Goal: Information Seeking & Learning: Learn about a topic

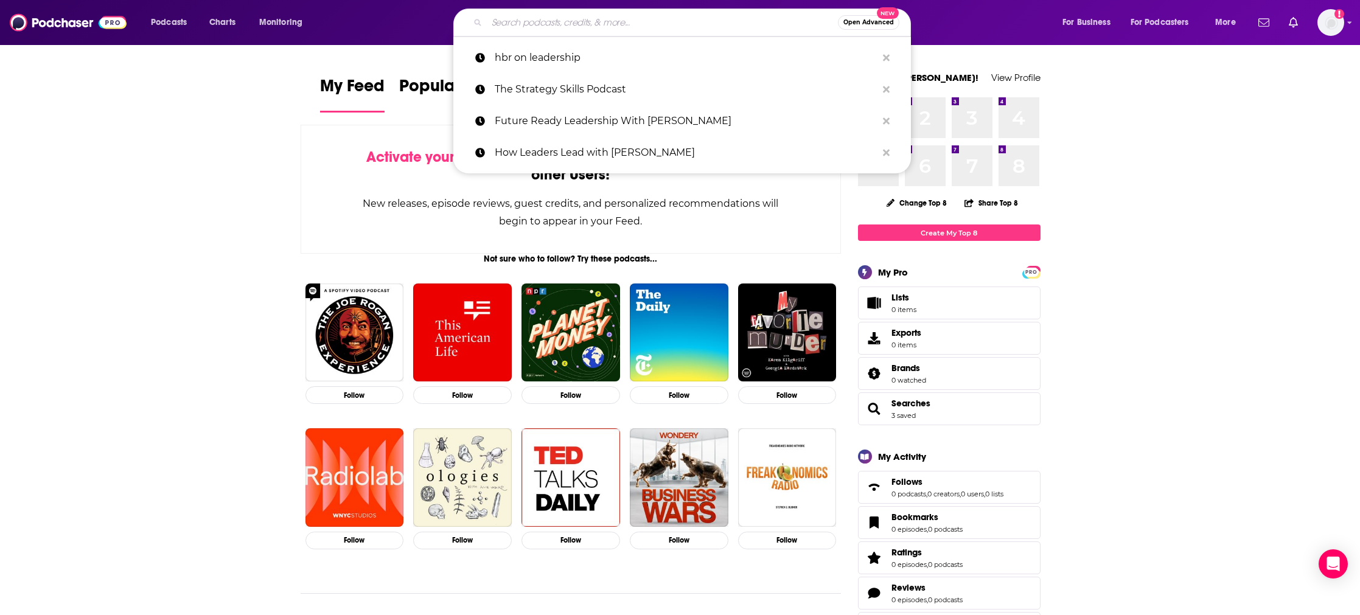
click at [554, 19] on input "Search podcasts, credits, & more..." at bounding box center [662, 22] width 351 height 19
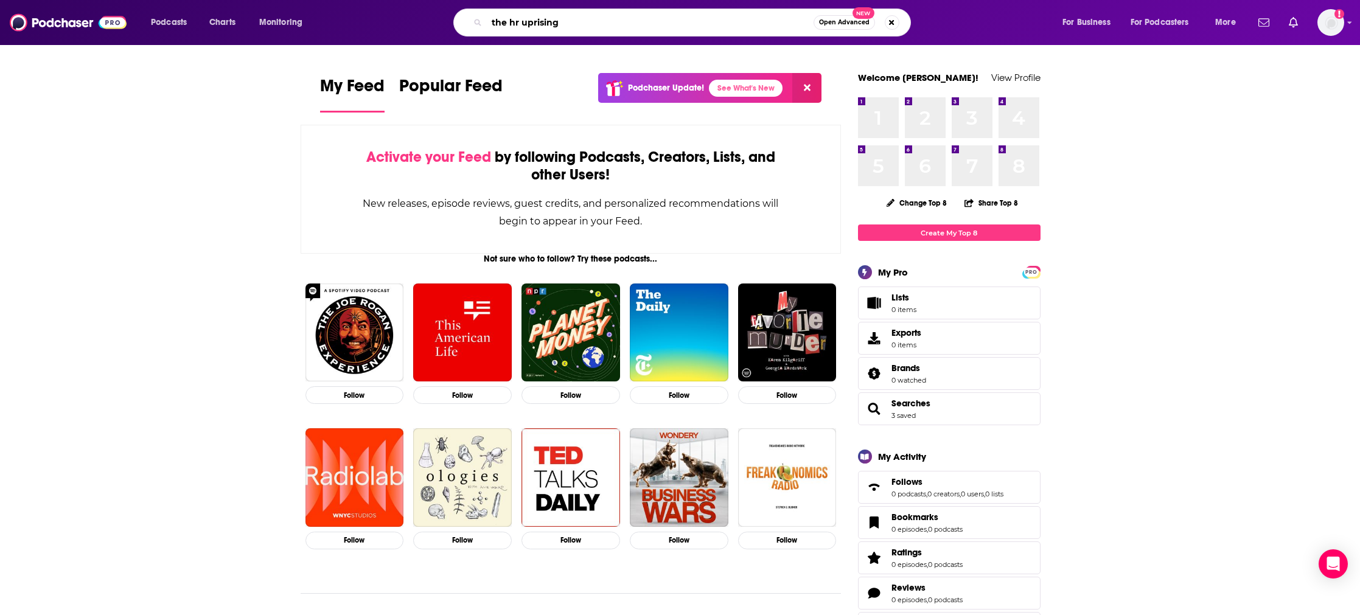
type input "the hr uprising"
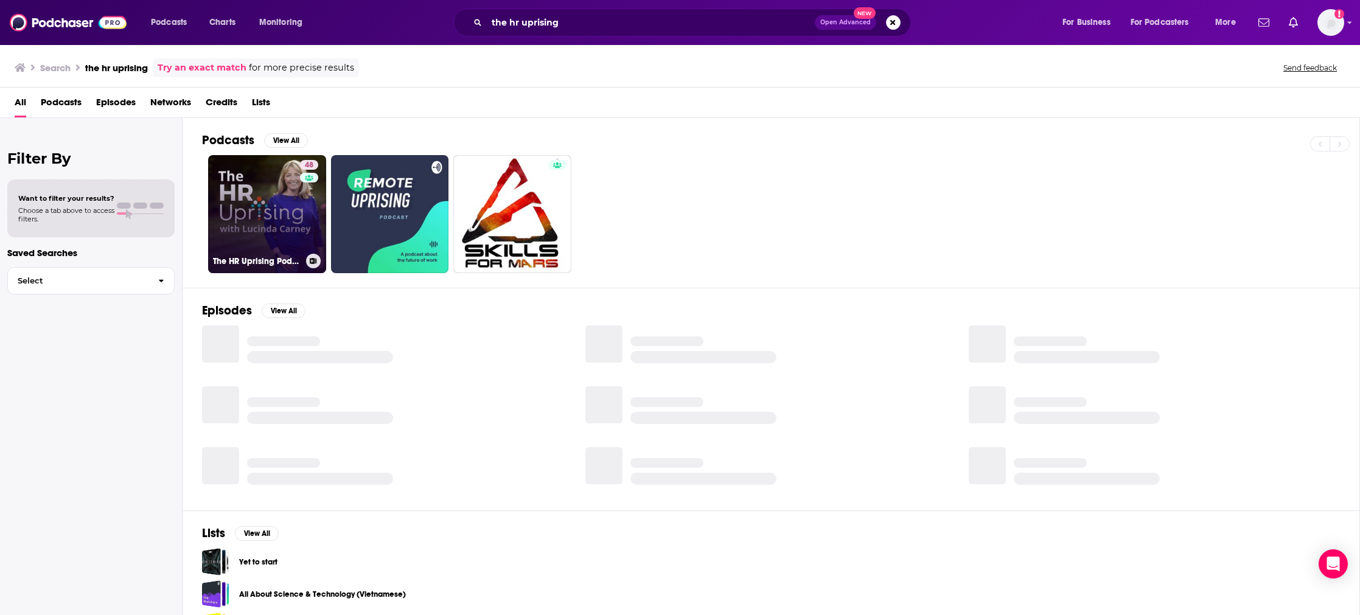
click at [271, 216] on link "48 The HR Uprising Podcast" at bounding box center [267, 214] width 118 height 118
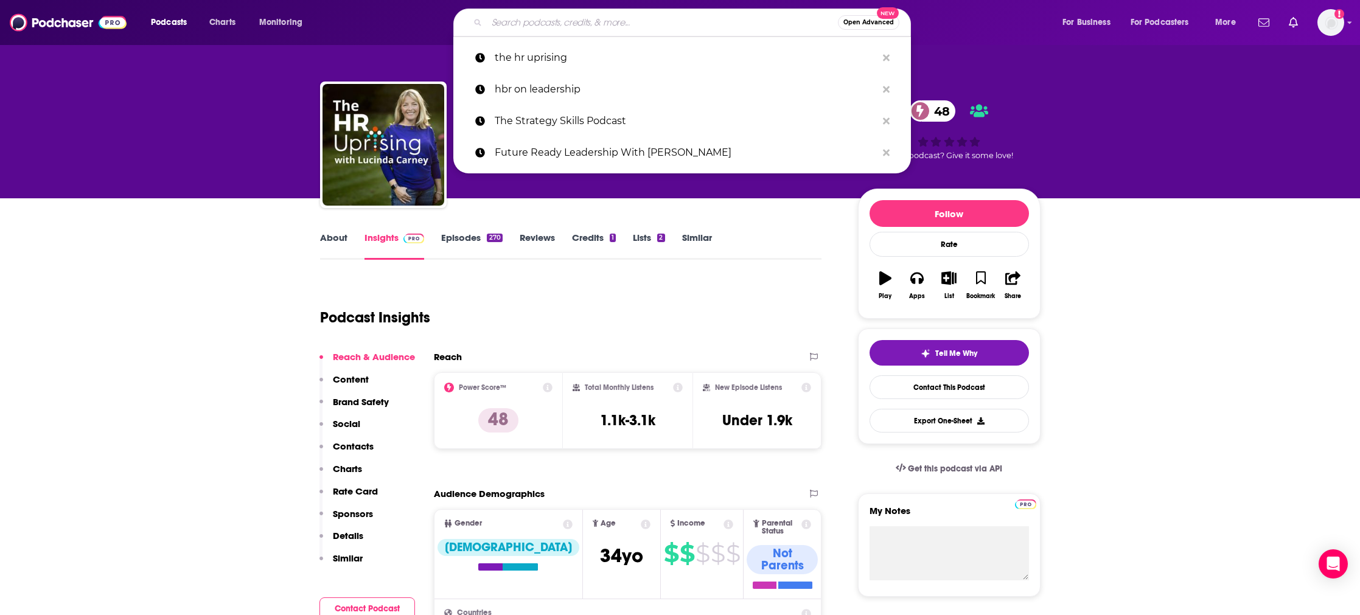
click at [680, 27] on input "Search podcasts, credits, & more..." at bounding box center [662, 22] width 351 height 19
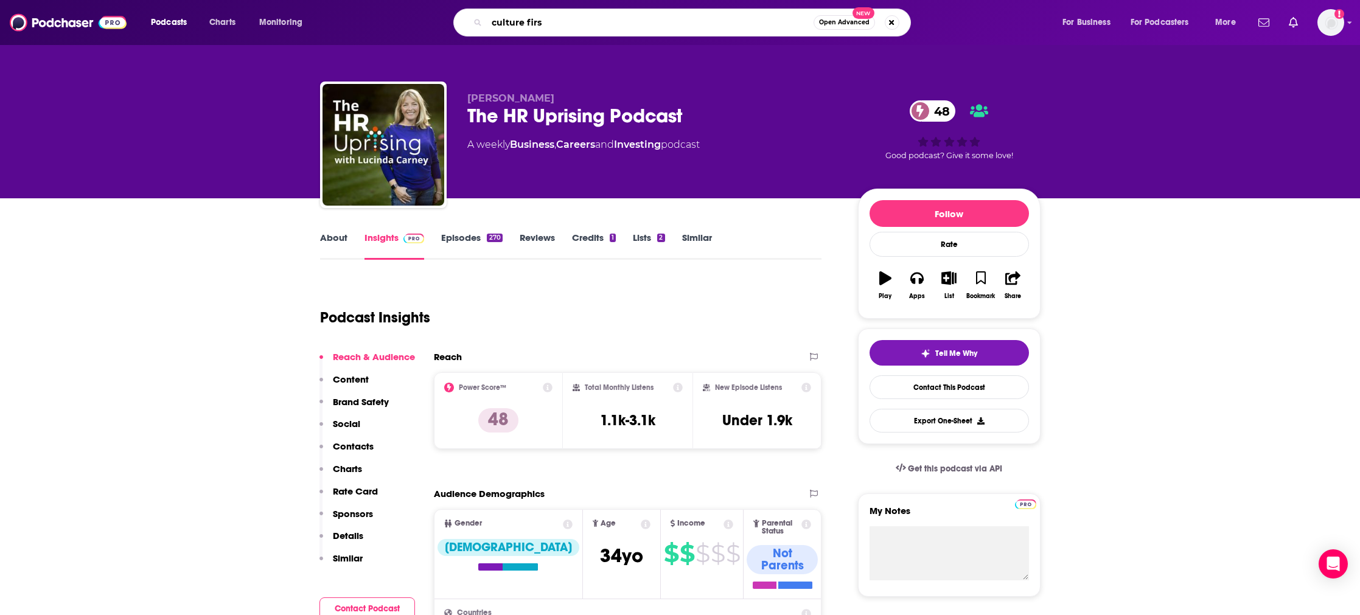
type input "culture first"
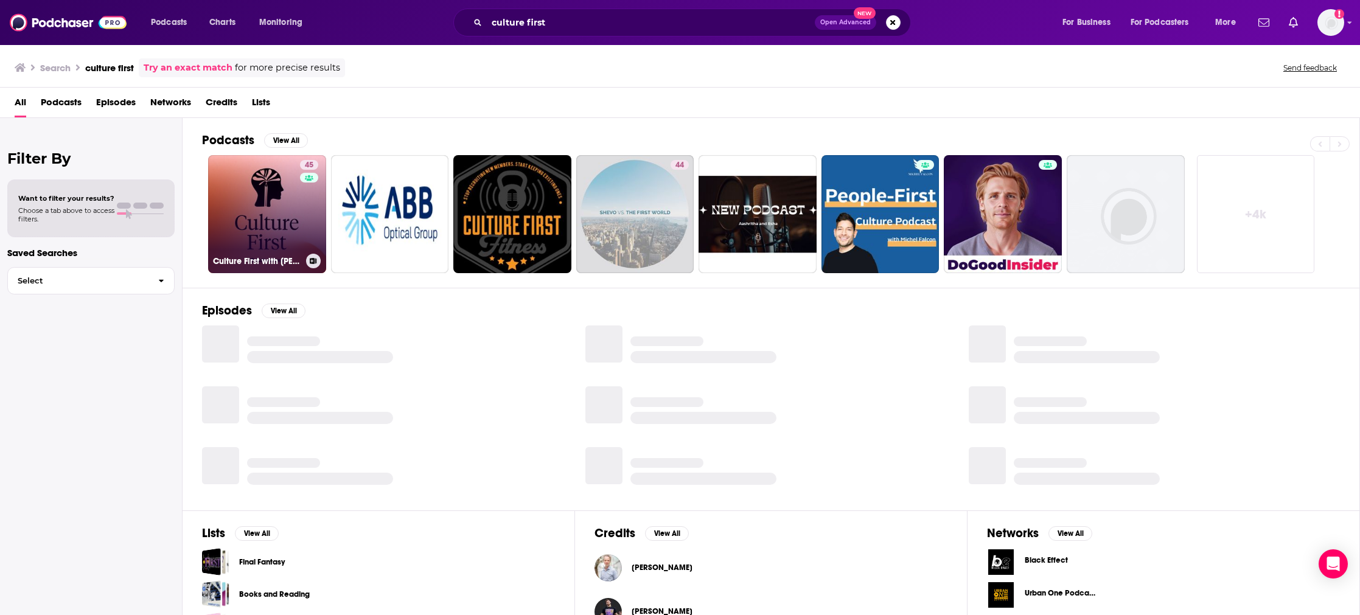
click at [284, 218] on link "45 Culture First with [PERSON_NAME]" at bounding box center [267, 214] width 118 height 118
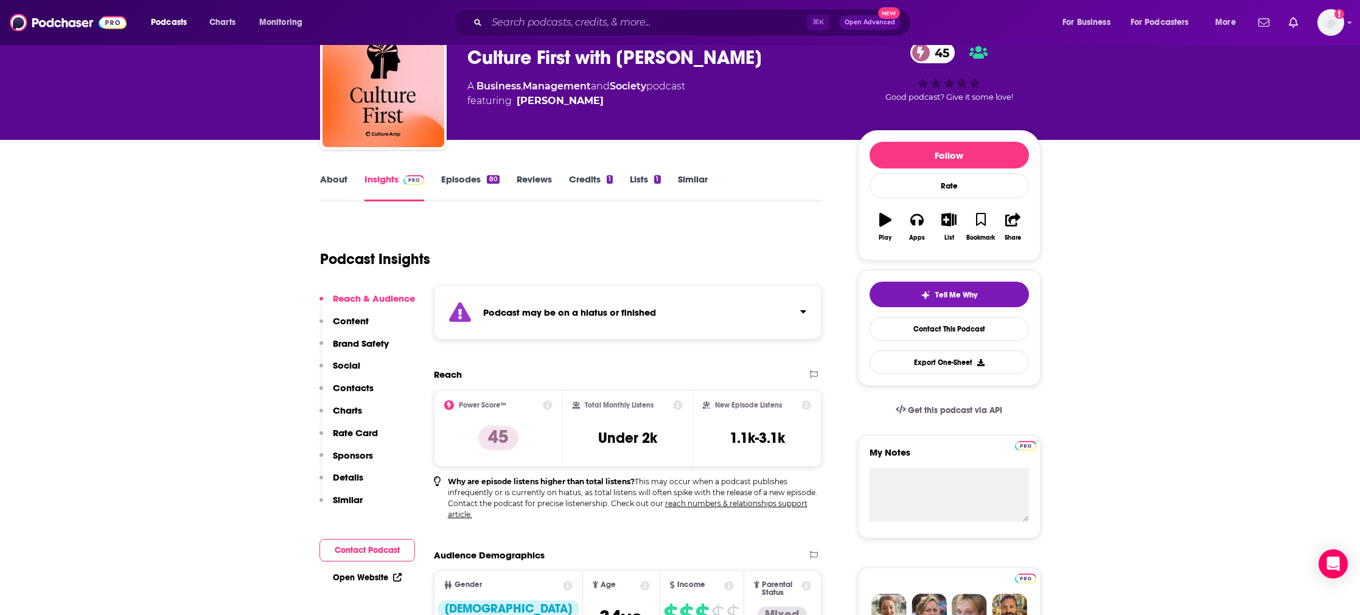
scroll to position [60, 0]
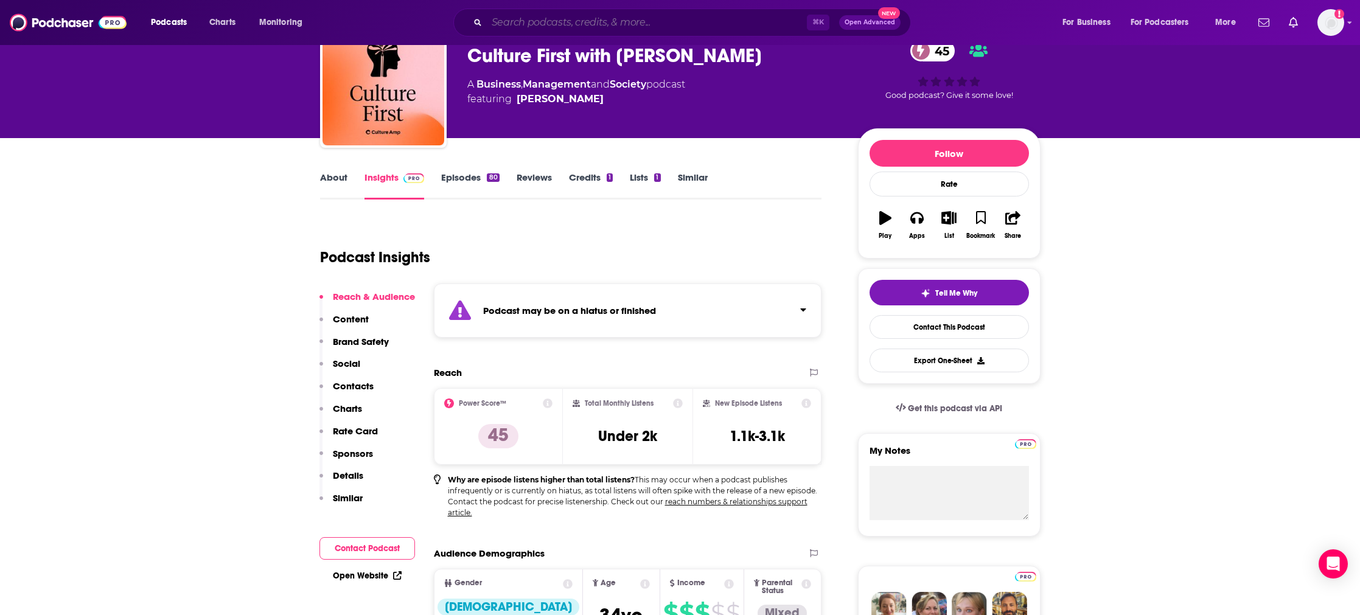
click at [548, 20] on input "Search podcasts, credits, & more..." at bounding box center [647, 22] width 320 height 19
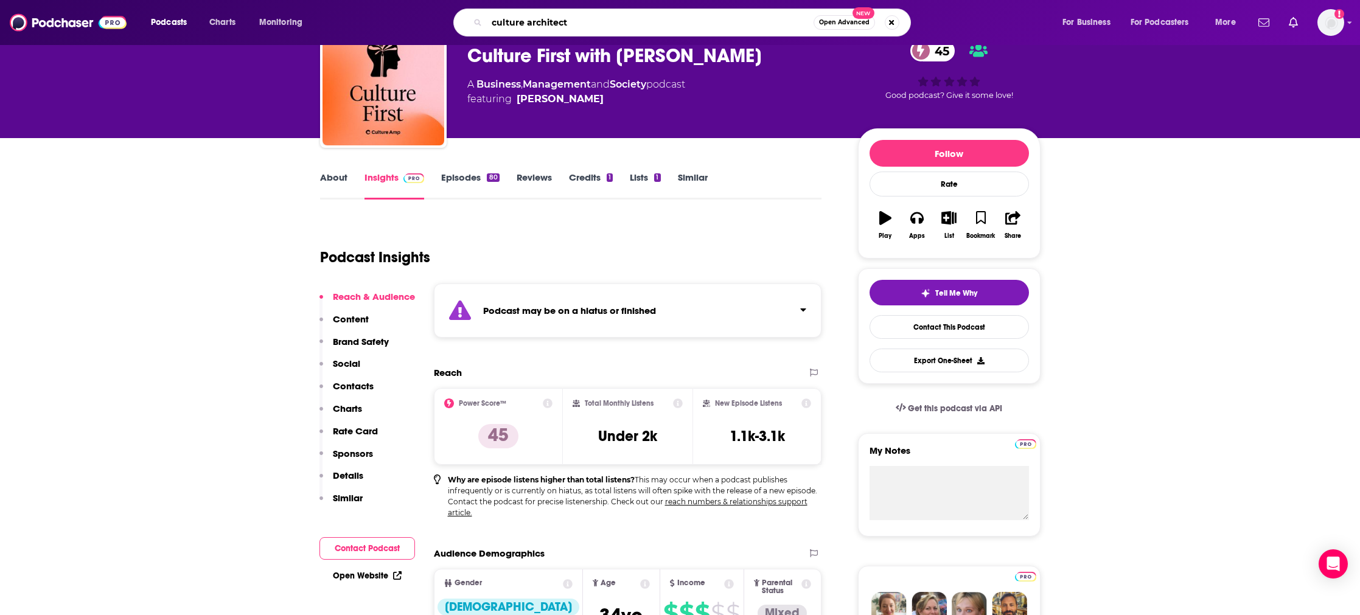
type input "culture architects"
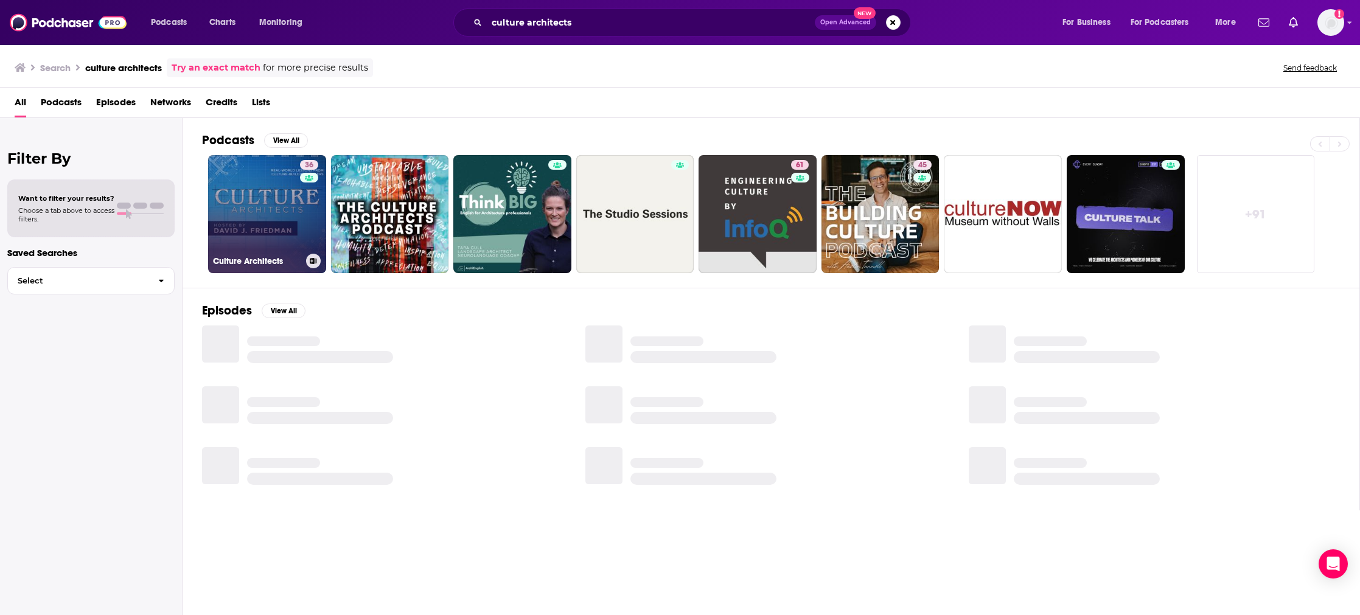
click at [273, 228] on link "36 Culture Architects" at bounding box center [267, 214] width 118 height 118
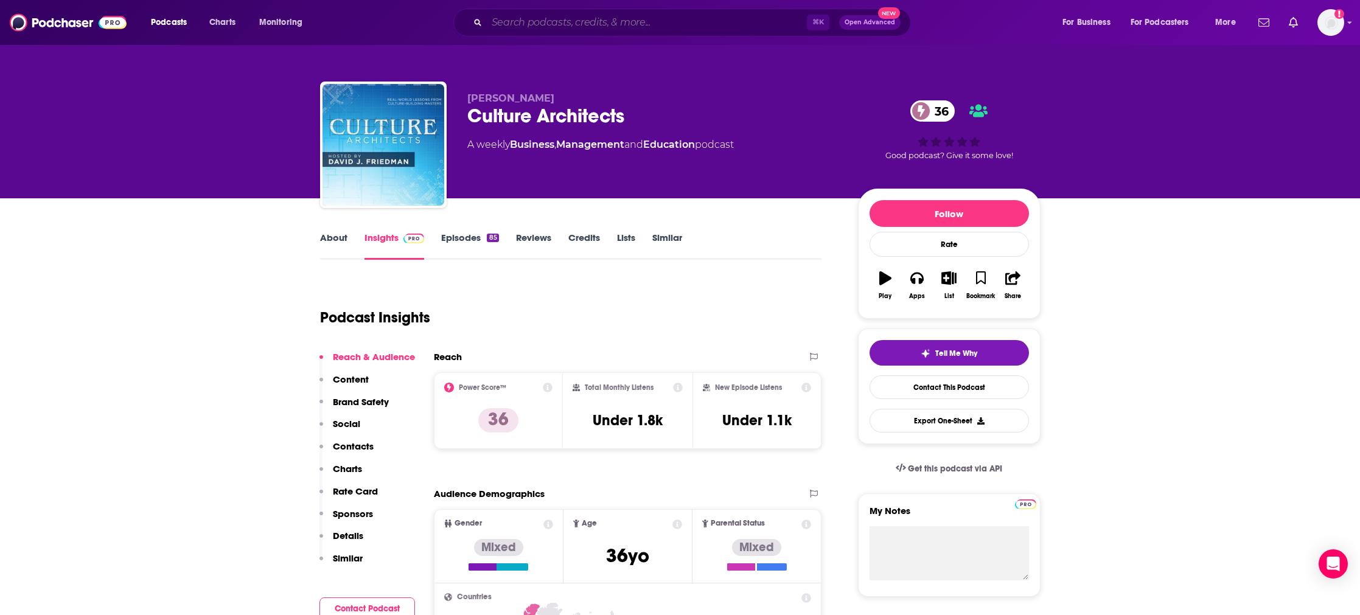
click at [597, 19] on input "Search podcasts, credits, & more..." at bounding box center [647, 22] width 320 height 19
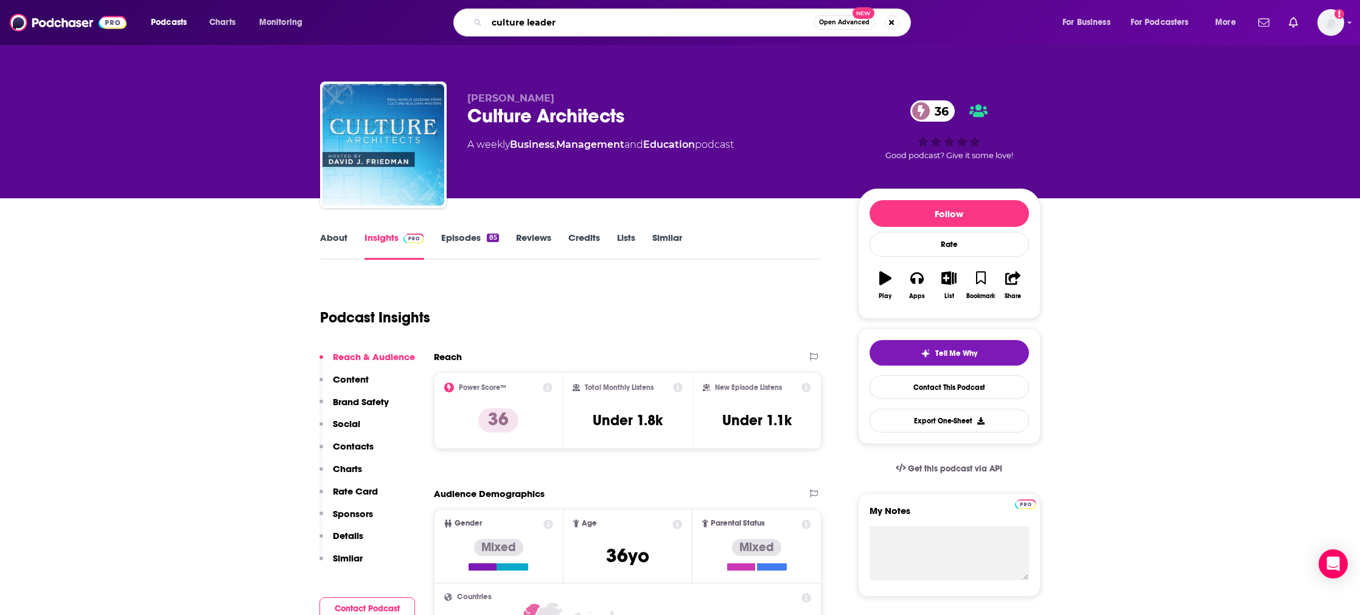
type input "culture leaders"
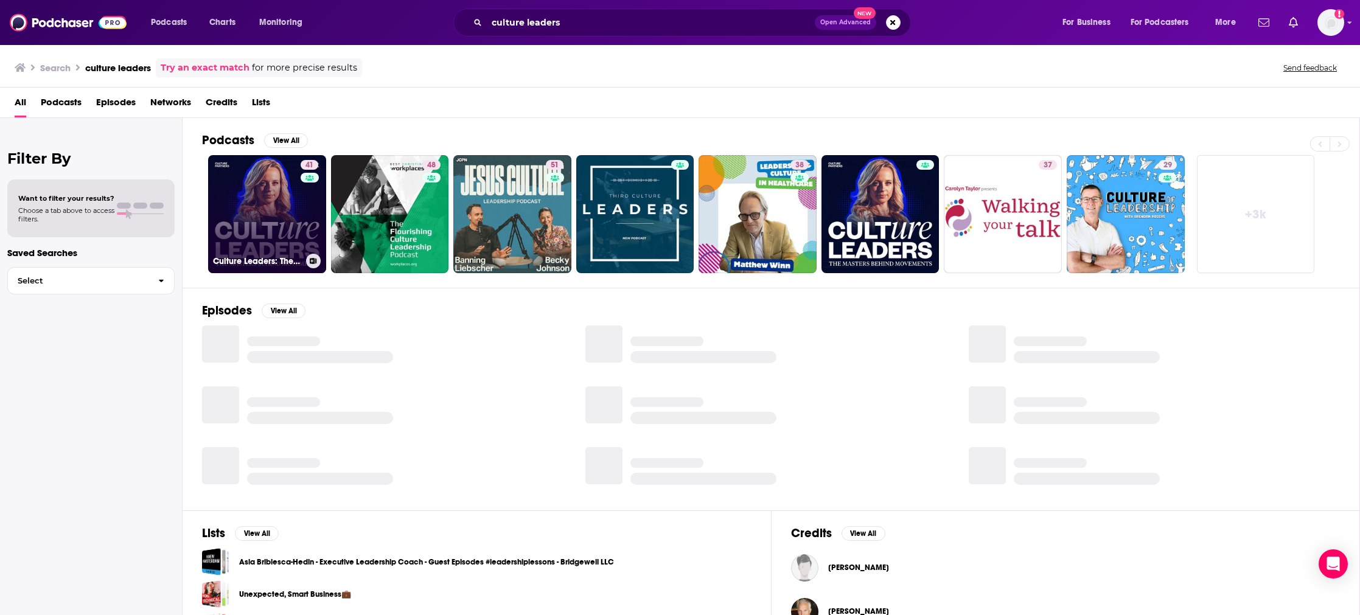
click at [259, 205] on link "41 Culture Leaders: The Masters Behind Movements" at bounding box center [267, 214] width 118 height 118
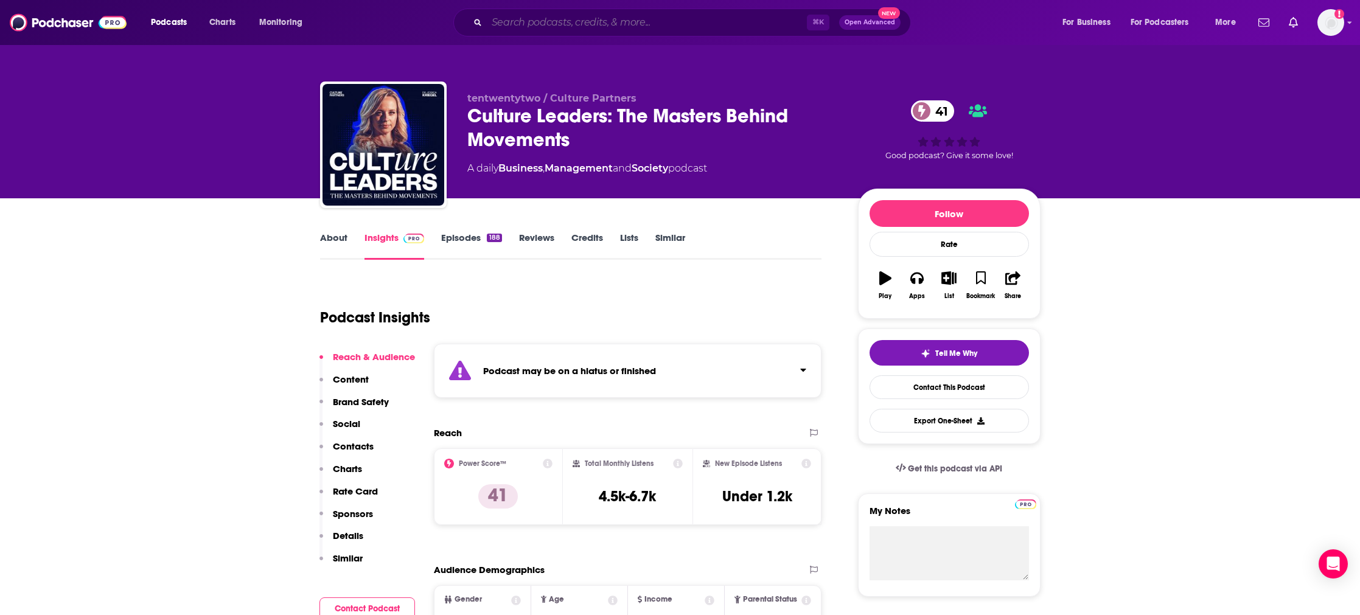
click at [646, 24] on input "Search podcasts, credits, & more..." at bounding box center [647, 22] width 320 height 19
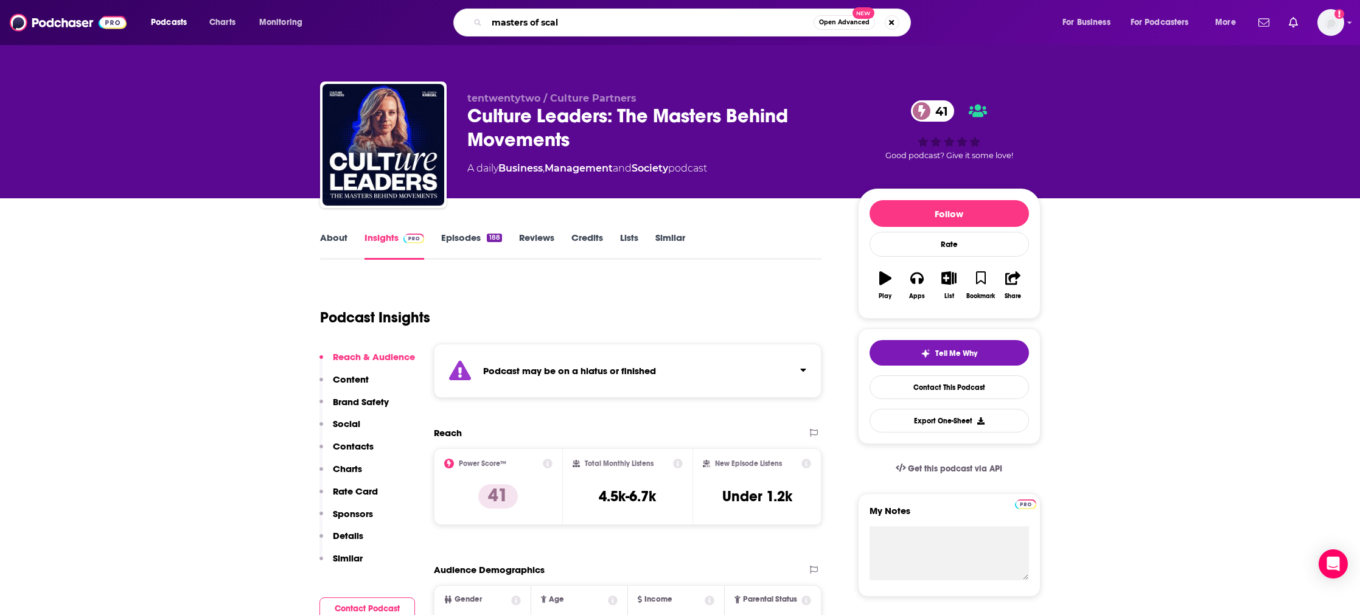
type input "masters of scale"
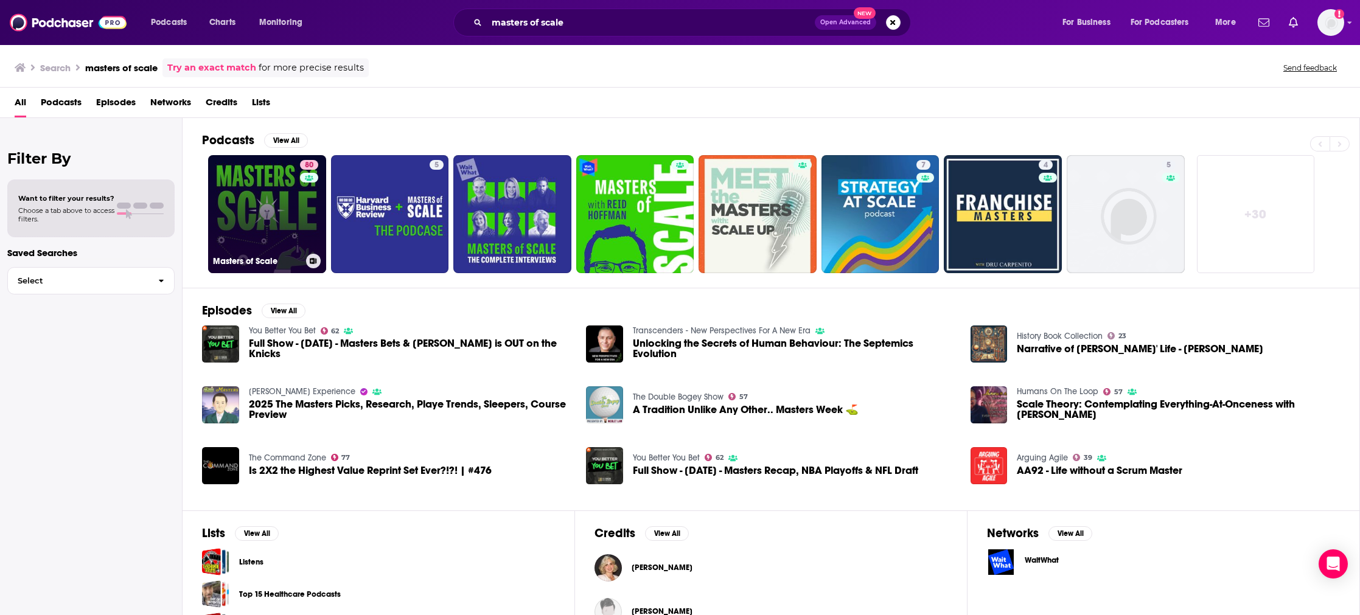
click at [275, 181] on link "80 Masters of Scale" at bounding box center [267, 214] width 118 height 118
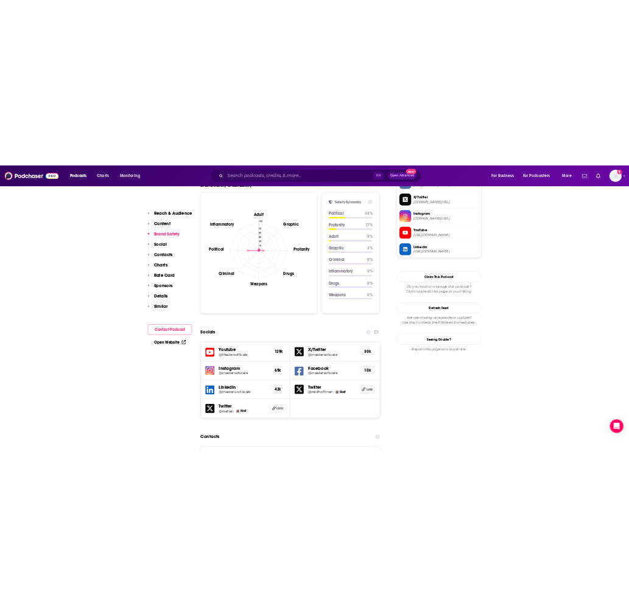
scroll to position [1126, 0]
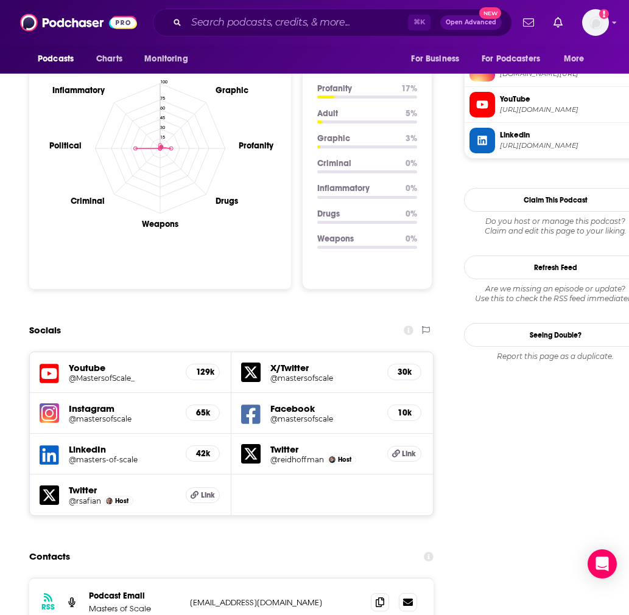
click at [51, 364] on icon at bounding box center [49, 373] width 19 height 19
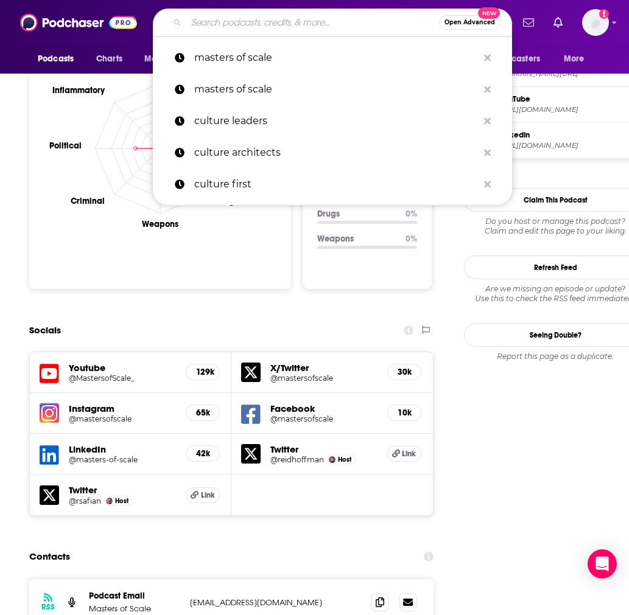
click at [252, 21] on input "Search podcasts, credits, & more..." at bounding box center [312, 22] width 253 height 19
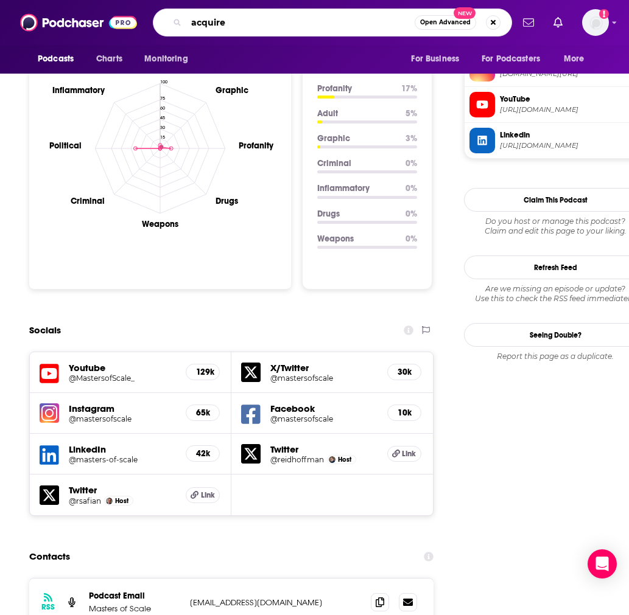
type input "acquired"
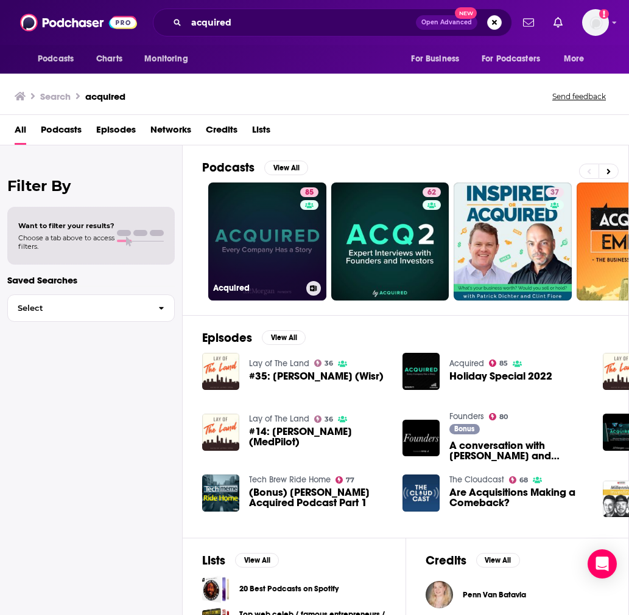
click at [274, 255] on link "85 Acquired" at bounding box center [267, 242] width 118 height 118
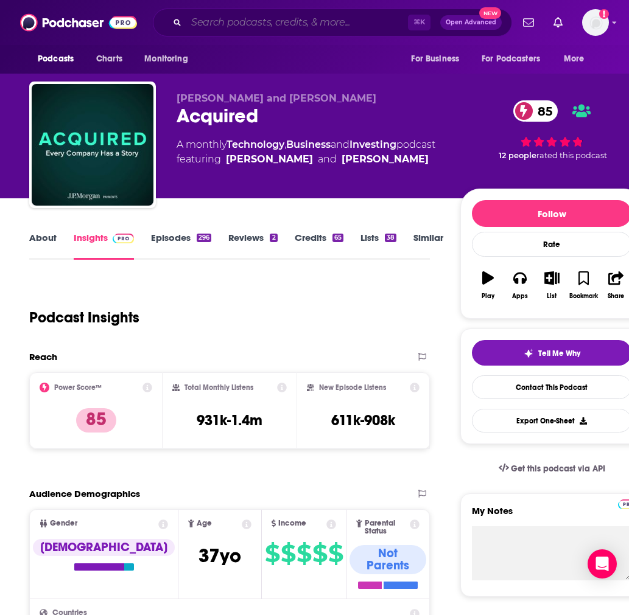
click at [241, 23] on input "Search podcasts, credits, & more..." at bounding box center [296, 22] width 221 height 19
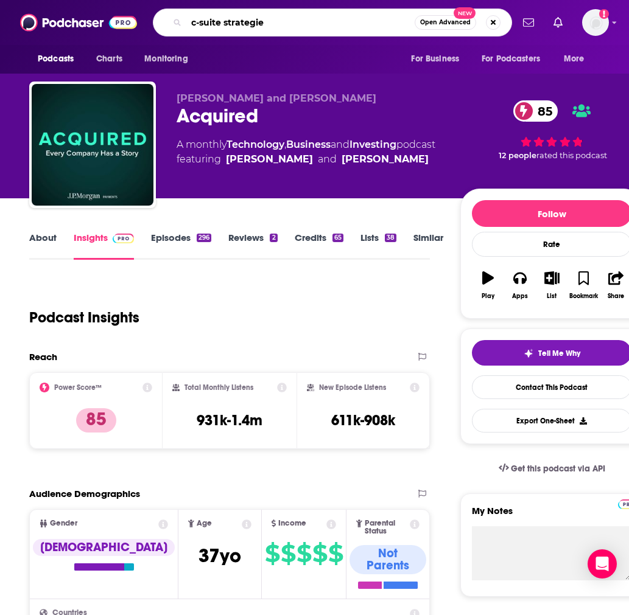
type input "c-suite strategies"
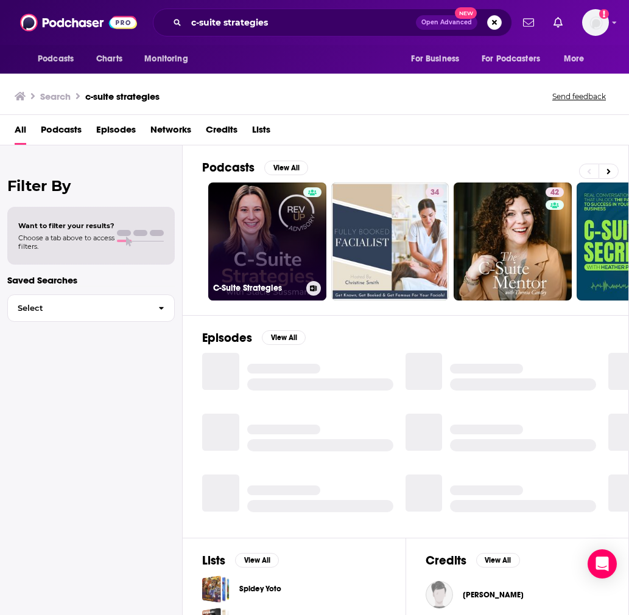
click at [262, 214] on link "C-Suite Strategies" at bounding box center [267, 242] width 118 height 118
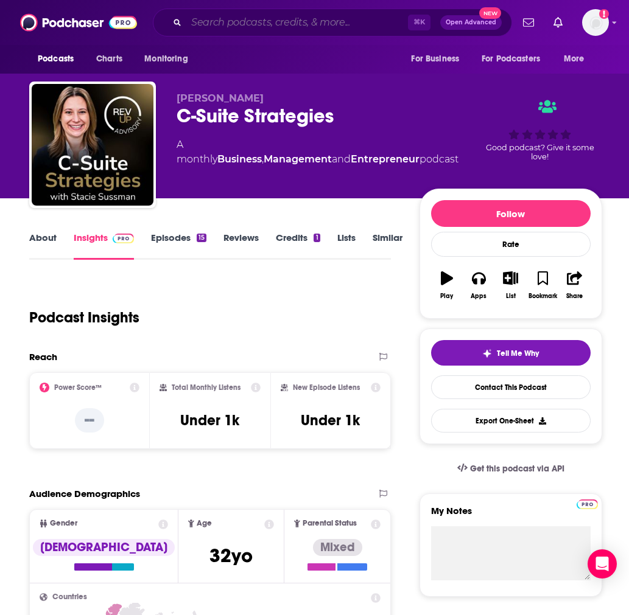
click at [220, 24] on input "Search podcasts, credits, & more..." at bounding box center [296, 22] width 221 height 19
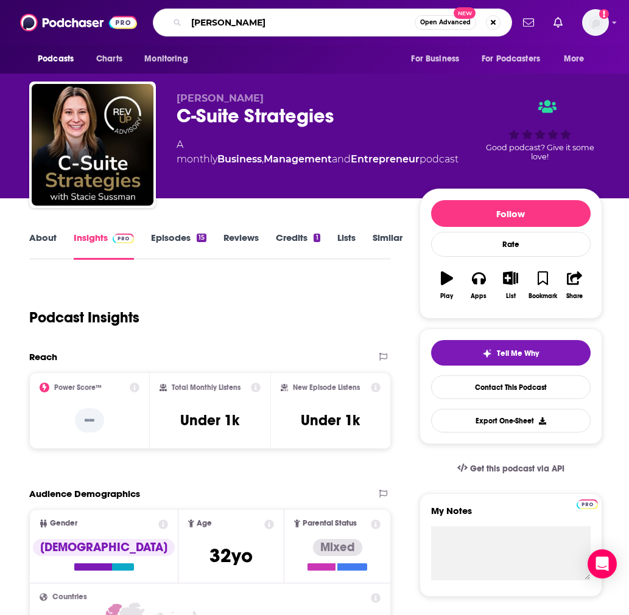
type input "better"
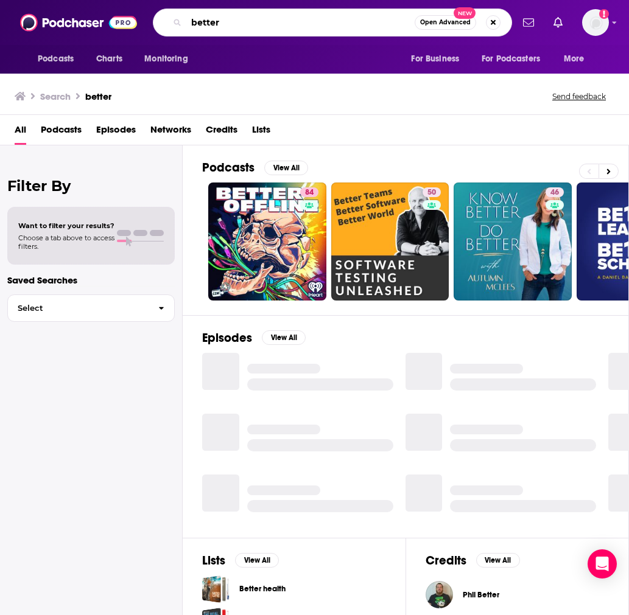
click at [242, 30] on input "better" at bounding box center [300, 22] width 228 height 19
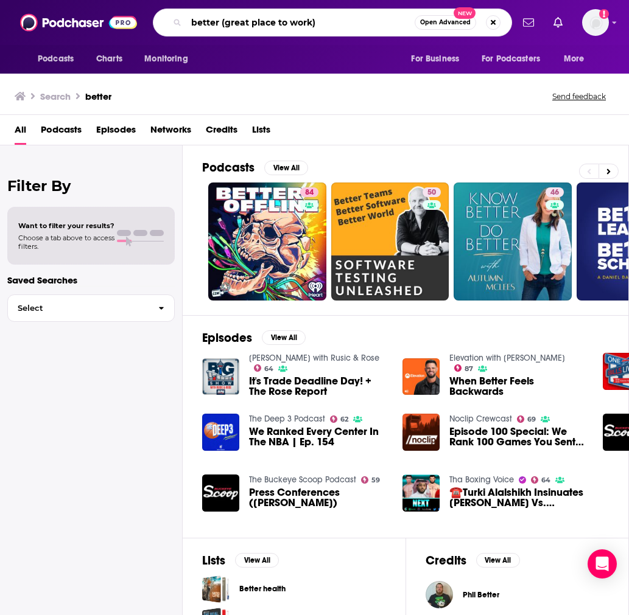
type input "better (great place to work)"
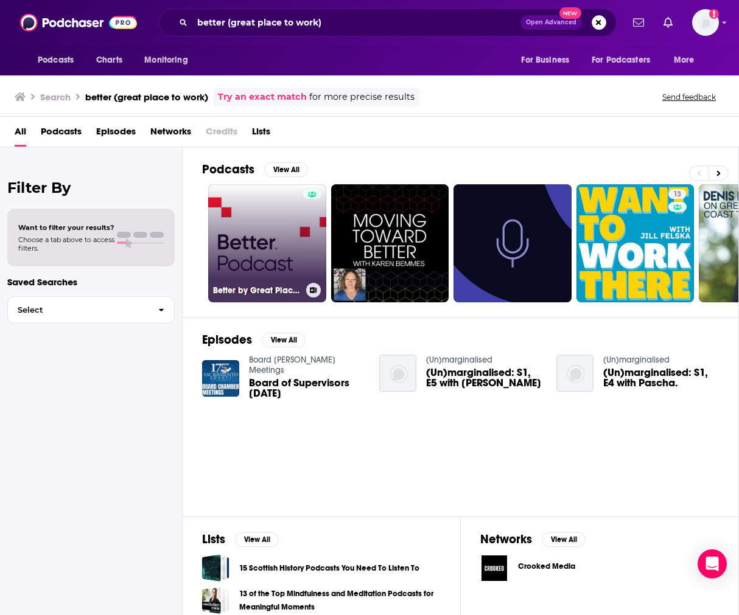
click at [257, 232] on link "Better by Great Place To Work" at bounding box center [267, 243] width 118 height 118
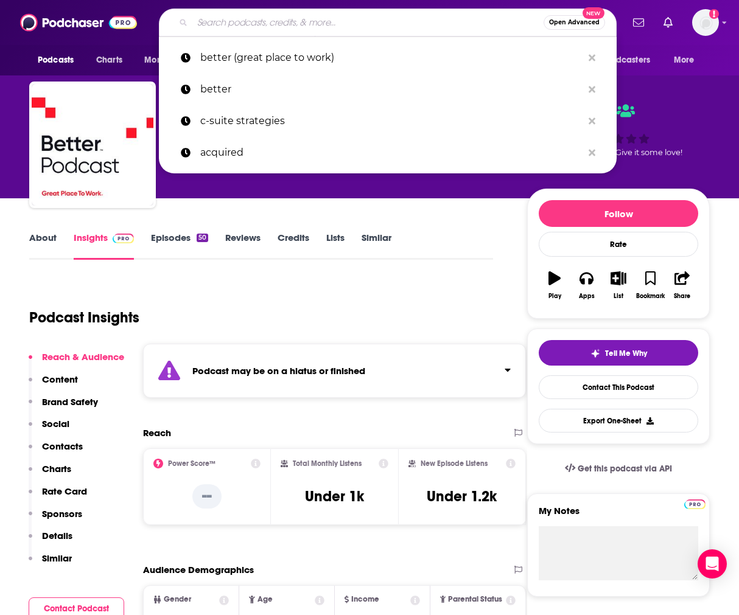
click at [225, 24] on input "Search podcasts, credits, & more..." at bounding box center [367, 22] width 351 height 19
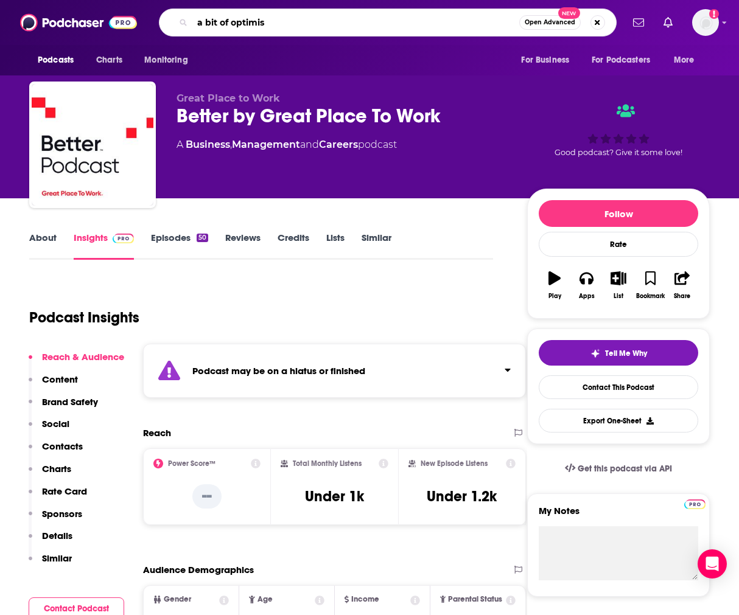
type input "a bit of optimism"
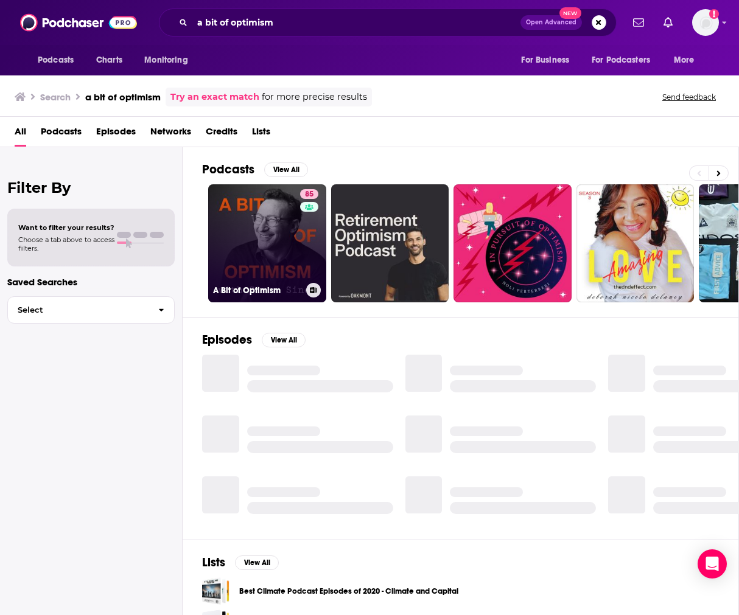
click at [246, 207] on link "85 A Bit of Optimism" at bounding box center [267, 243] width 118 height 118
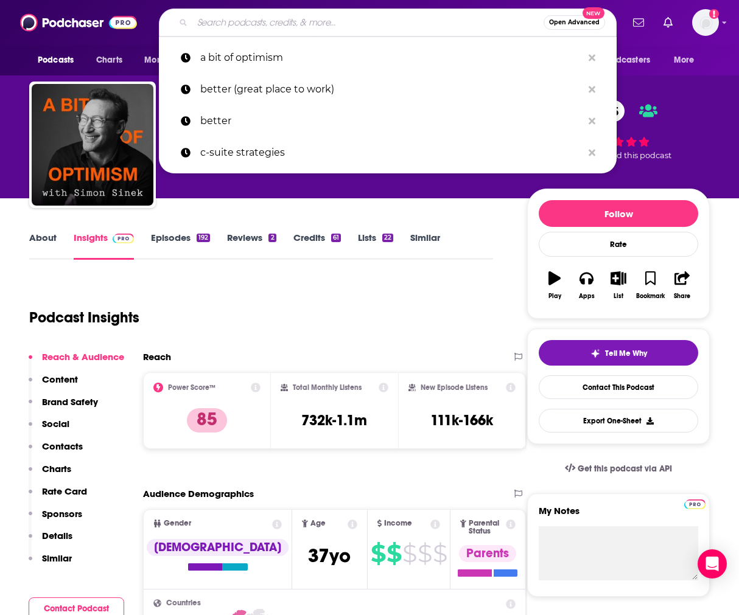
click at [281, 18] on input "Search podcasts, credits, & more..." at bounding box center [367, 22] width 351 height 19
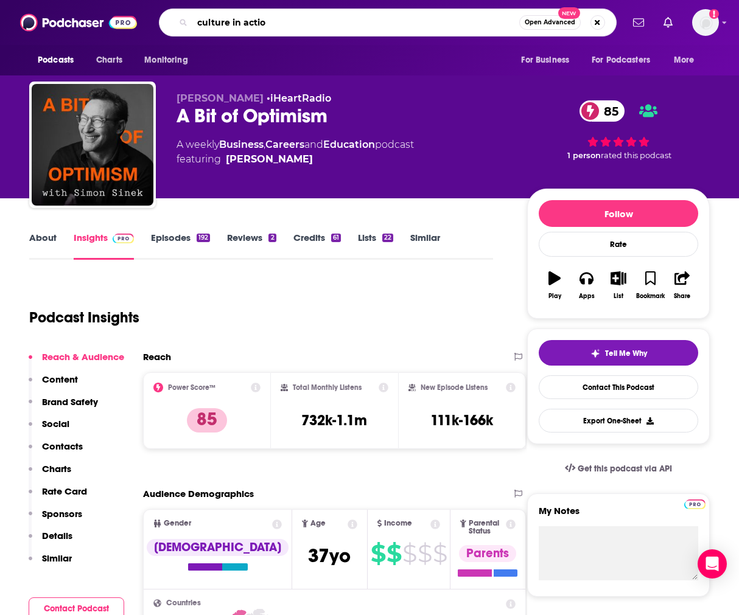
type input "culture in action"
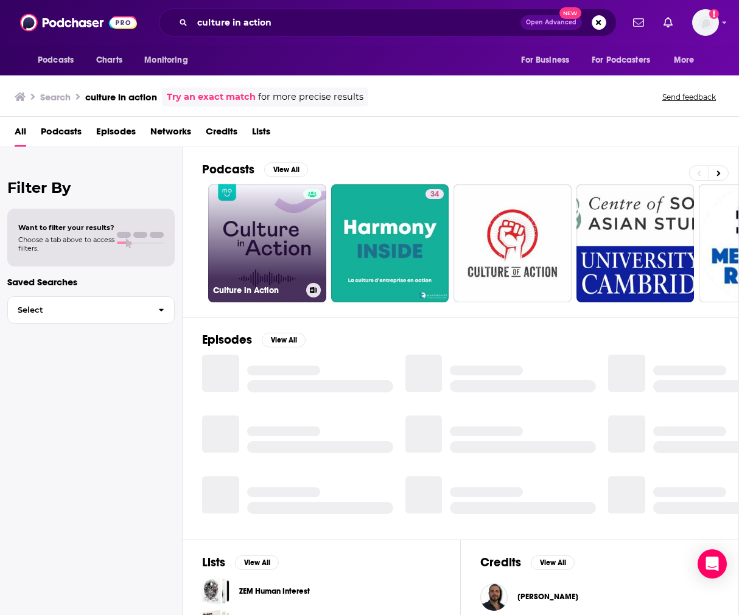
click at [274, 214] on link "Culture in Action" at bounding box center [267, 243] width 118 height 118
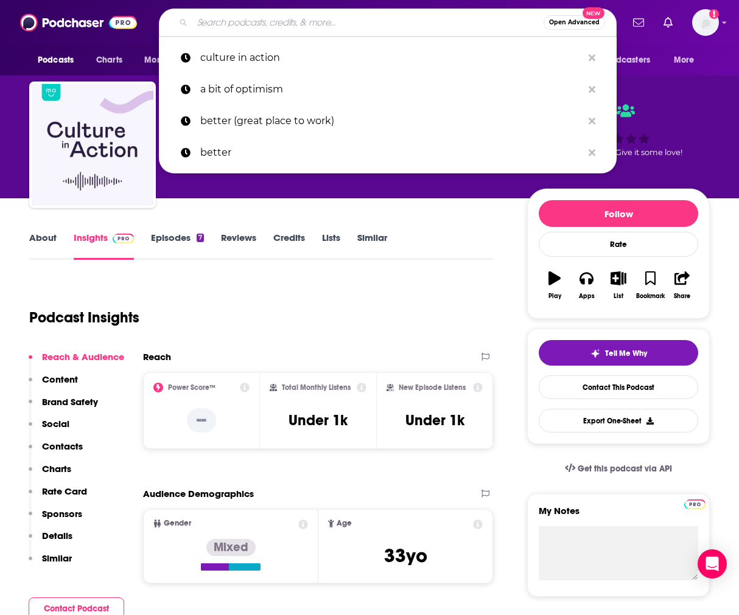
click at [263, 20] on input "Search podcasts, credits, & more..." at bounding box center [367, 22] width 351 height 19
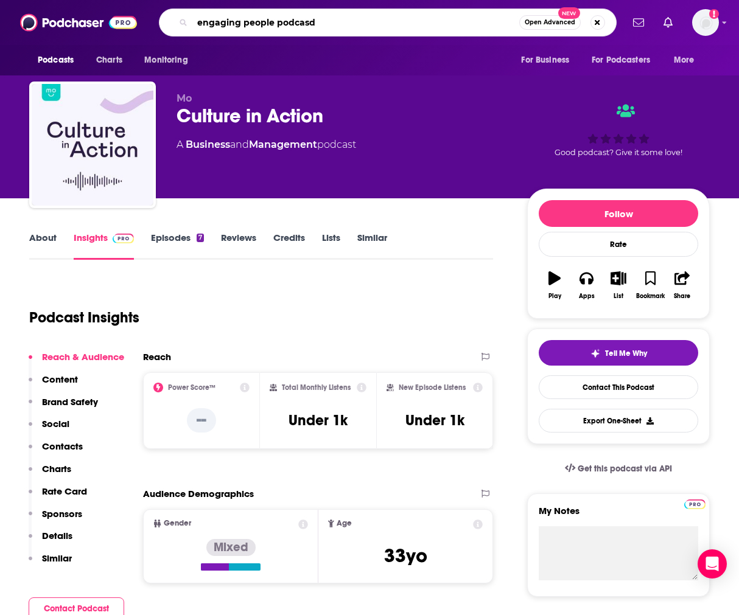
type input "engaging people podcasdf"
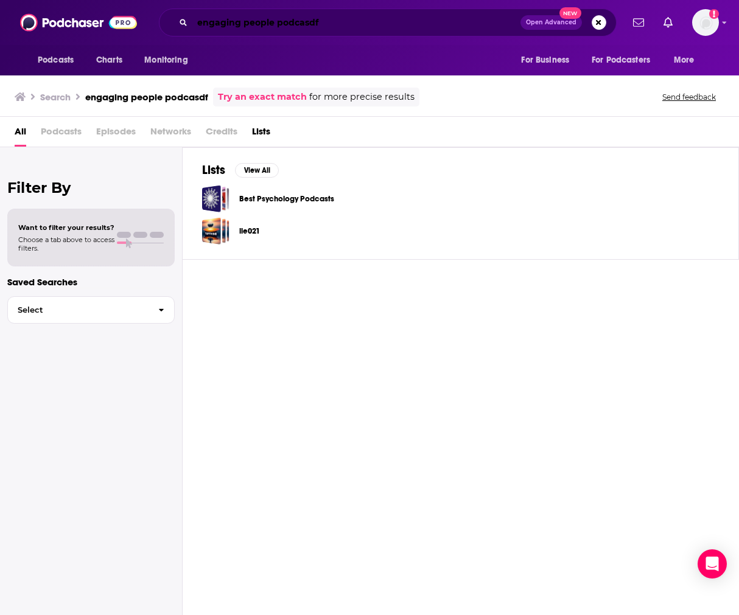
click at [338, 27] on input "engaging people podcasdf" at bounding box center [356, 22] width 328 height 19
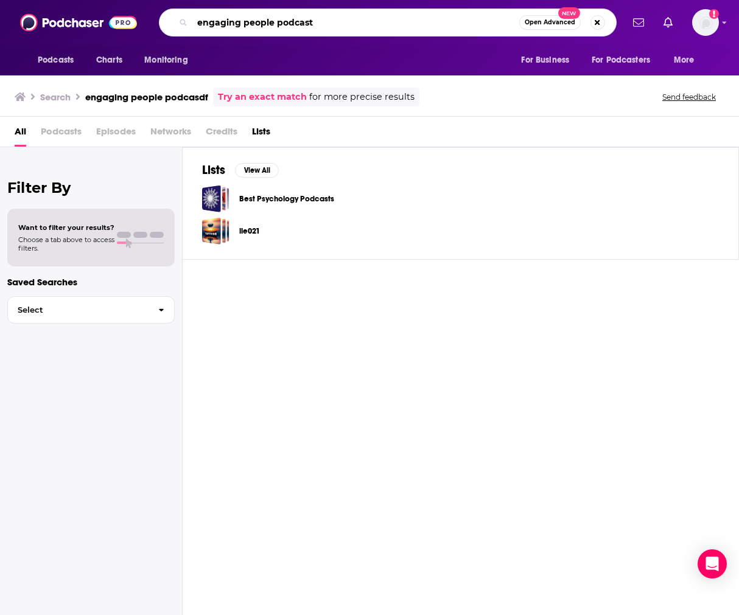
type input "engaging people podcast"
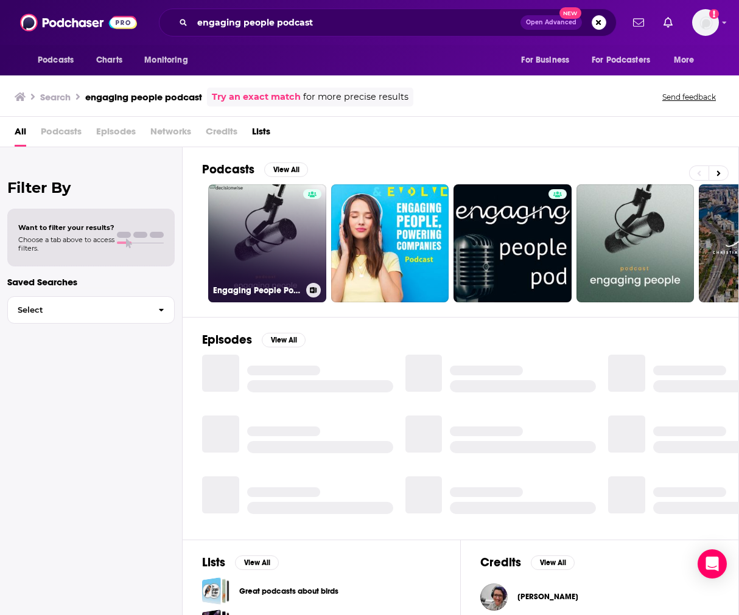
click at [253, 244] on link "Engaging People Podcast" at bounding box center [267, 243] width 118 height 118
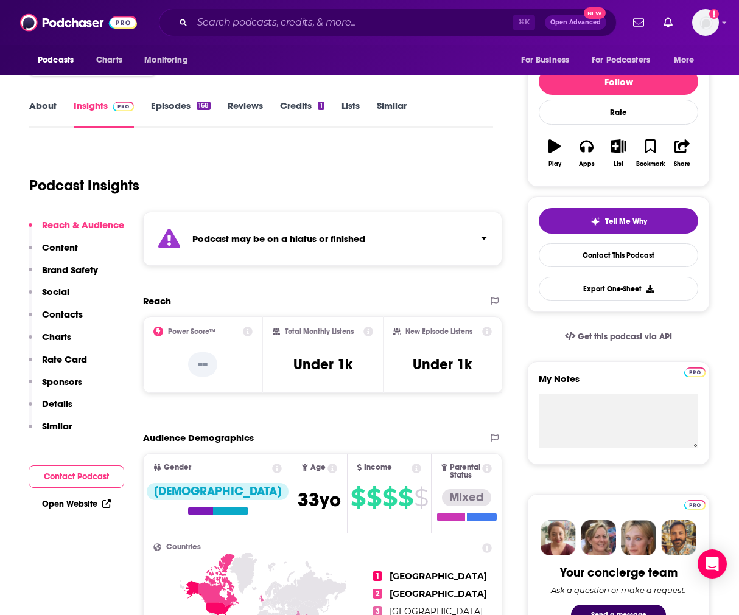
scroll to position [192, 0]
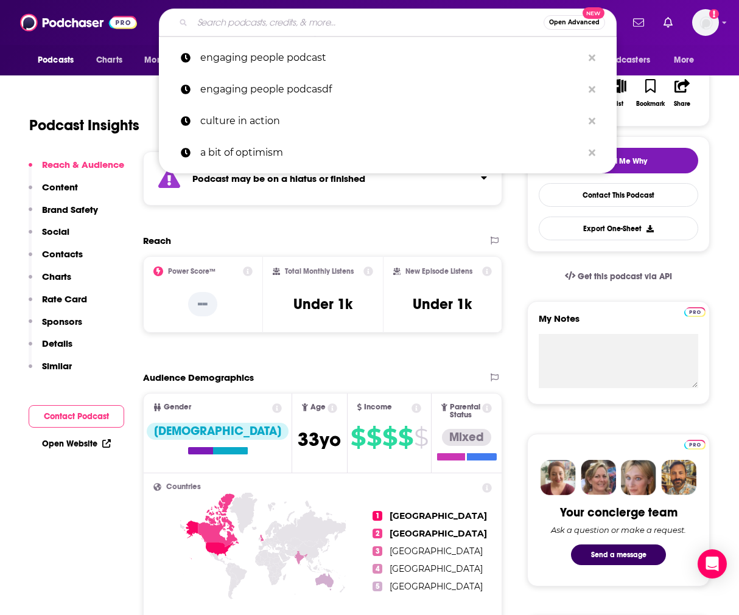
click at [214, 25] on input "Search podcasts, credits, & more..." at bounding box center [367, 22] width 351 height 19
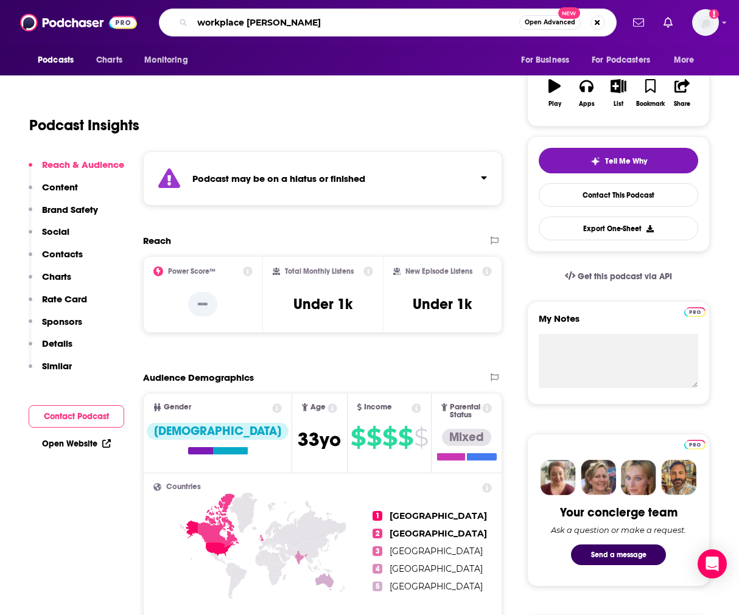
type input "workplace stories"
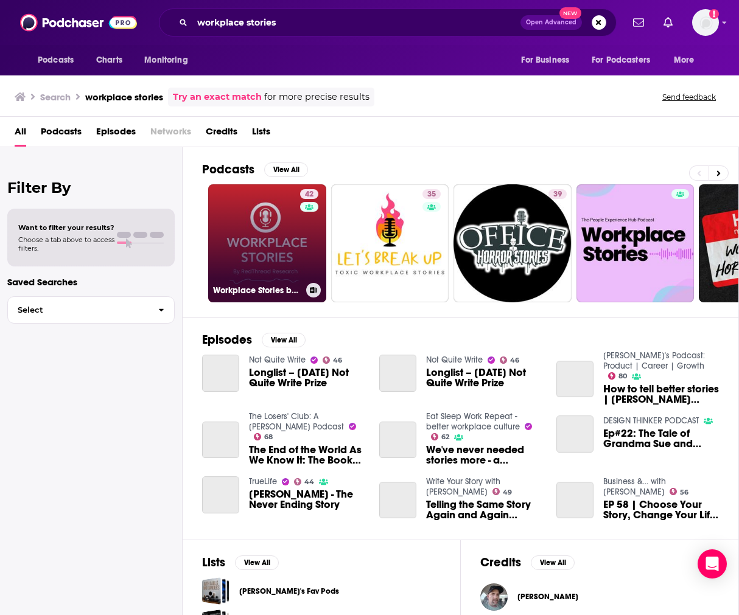
click at [273, 234] on link "42 Workplace Stories by RedThread Research" at bounding box center [267, 243] width 118 height 118
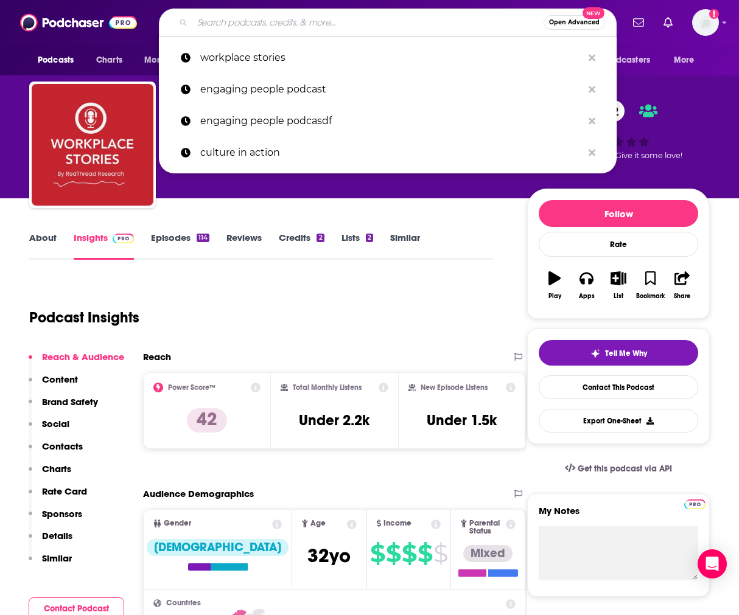
click at [288, 19] on input "Search podcasts, credits, & more..." at bounding box center [367, 22] width 351 height 19
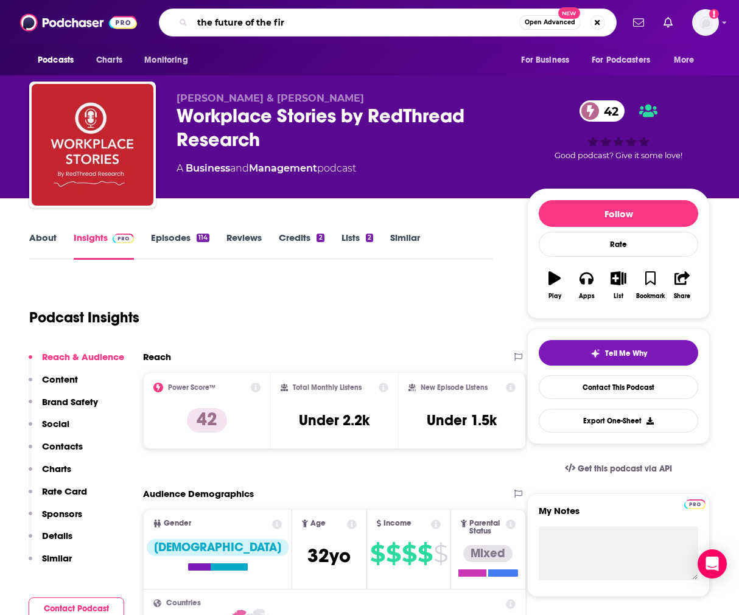
type input "the future of the firm"
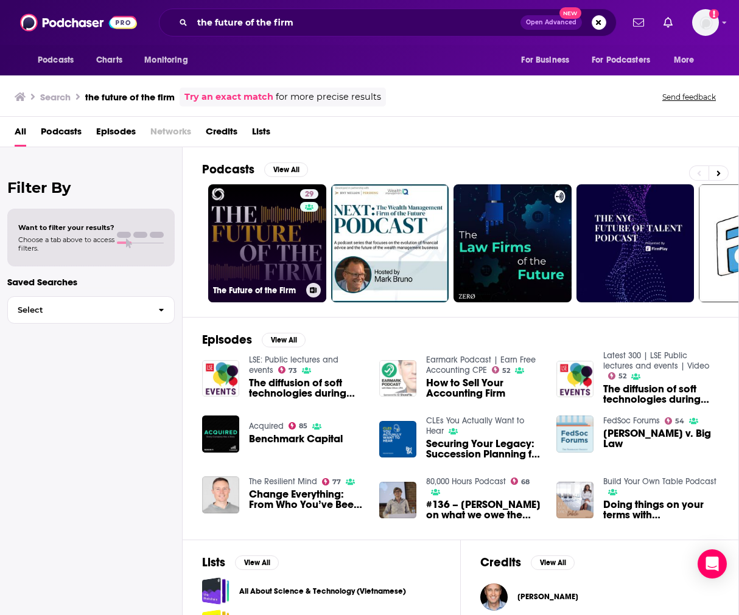
click at [270, 228] on link "29 The Future of the Firm" at bounding box center [267, 243] width 118 height 118
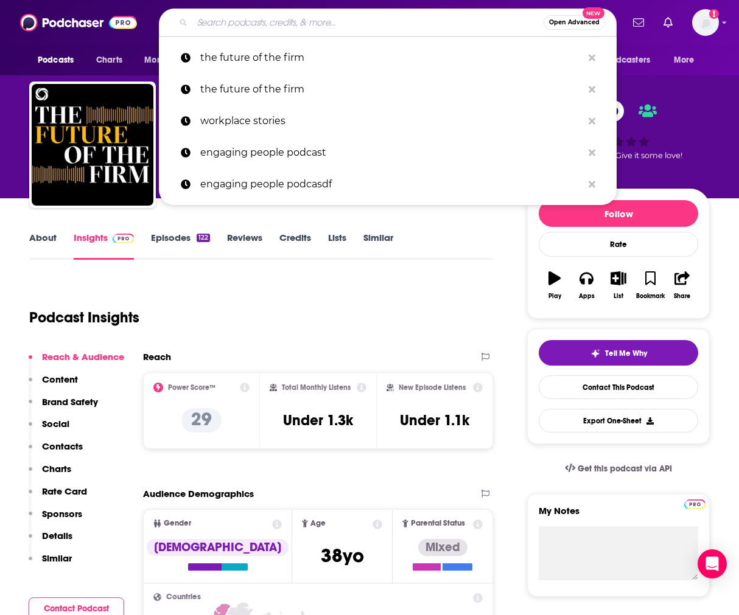
click at [263, 24] on input "Search podcasts, credits, & more..." at bounding box center [367, 22] width 351 height 19
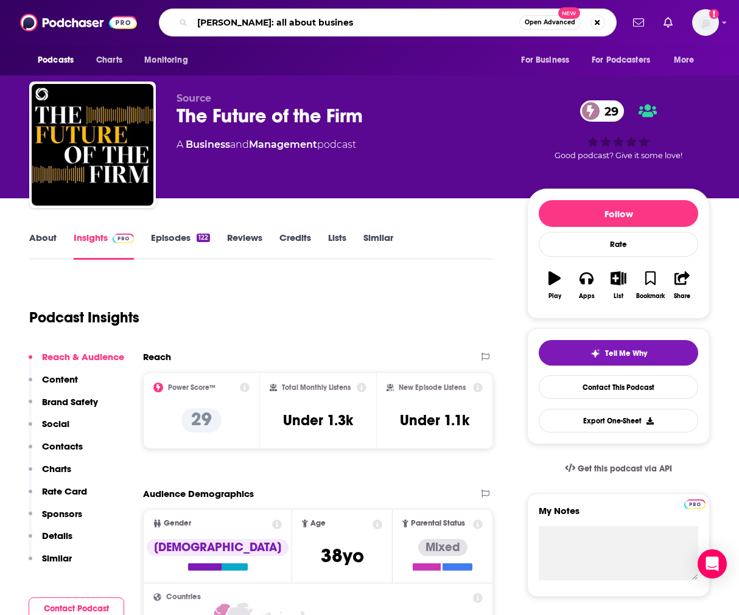
type input "[PERSON_NAME]: all about business"
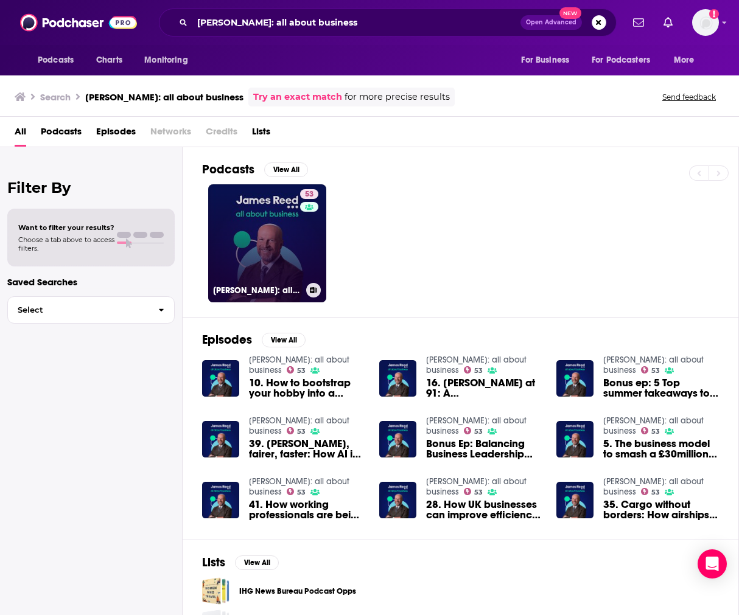
click at [256, 239] on link "53 [PERSON_NAME]: all about business" at bounding box center [267, 243] width 118 height 118
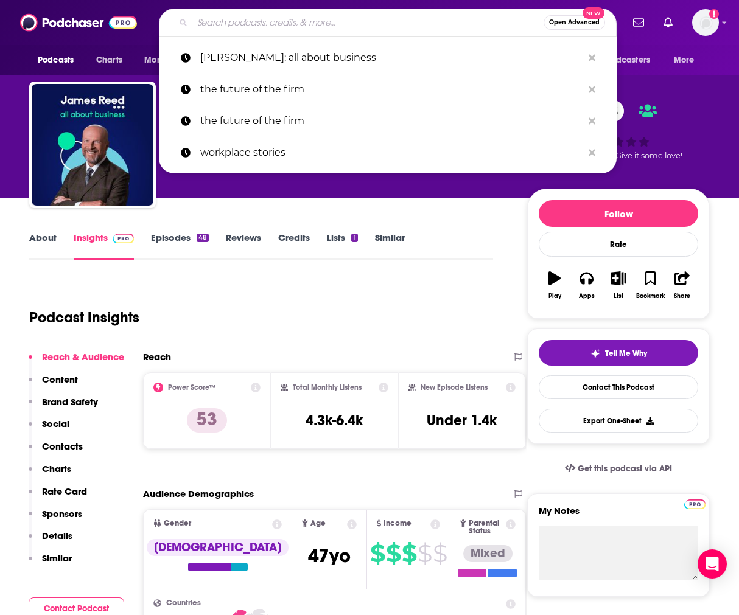
click at [243, 18] on input "Search podcasts, credits, & more..." at bounding box center [367, 22] width 351 height 19
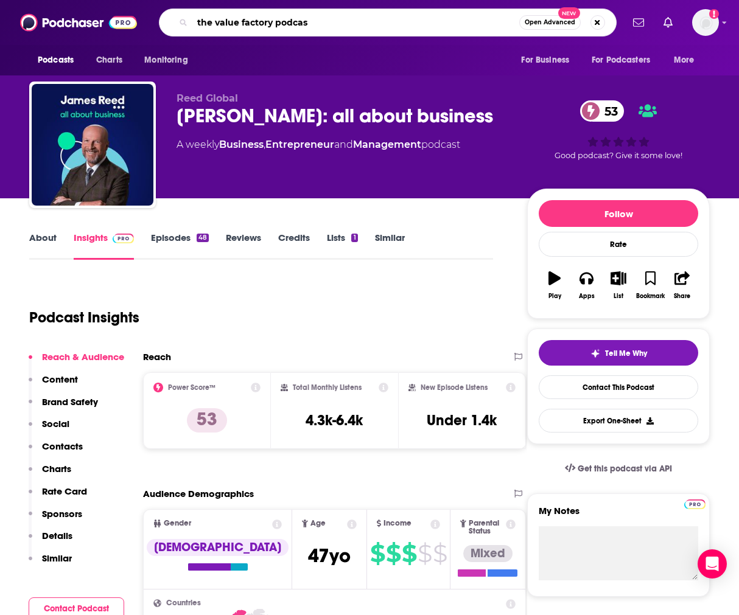
type input "the value factory podcast"
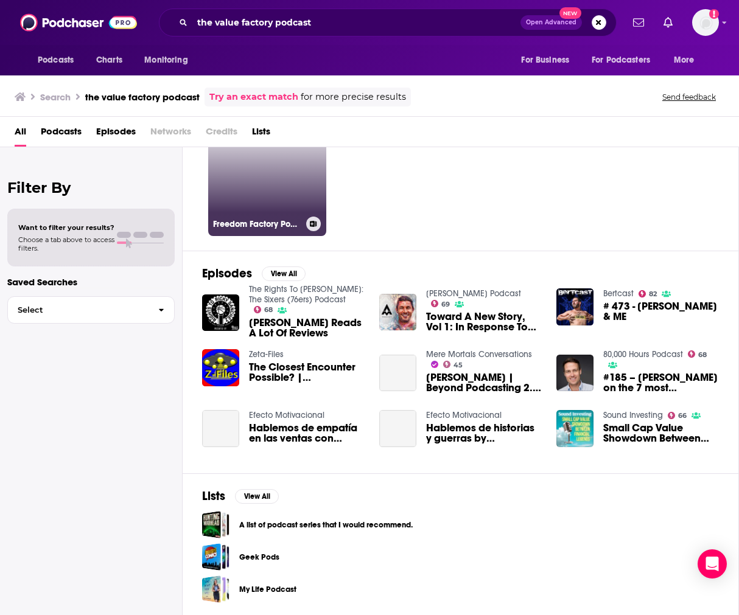
scroll to position [68, 0]
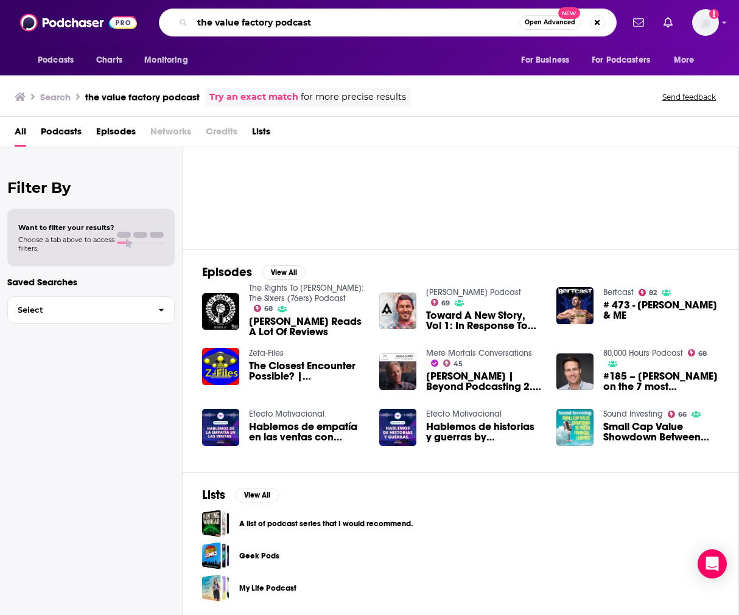
click at [320, 27] on input "the value factory podcast" at bounding box center [355, 22] width 327 height 19
type input "the value factory"
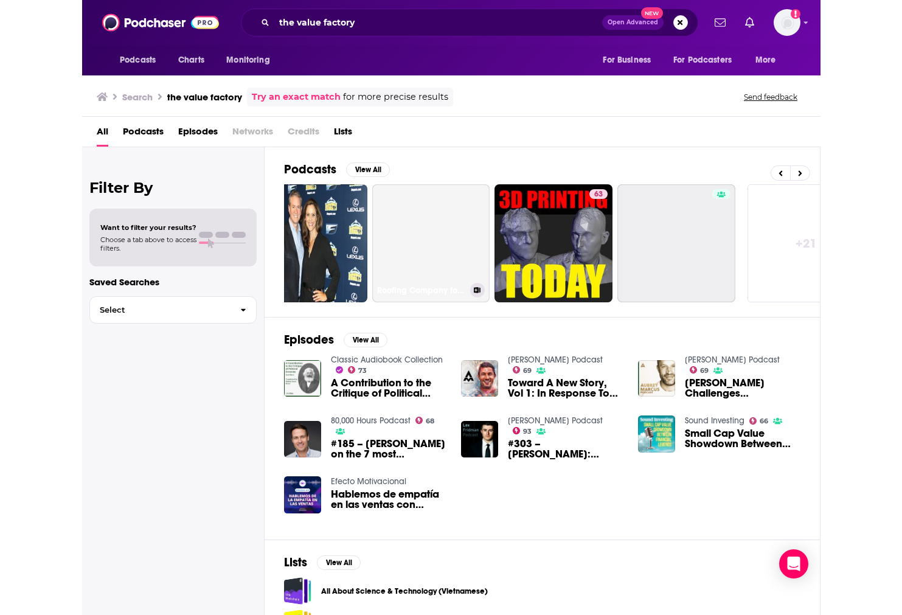
scroll to position [0, 581]
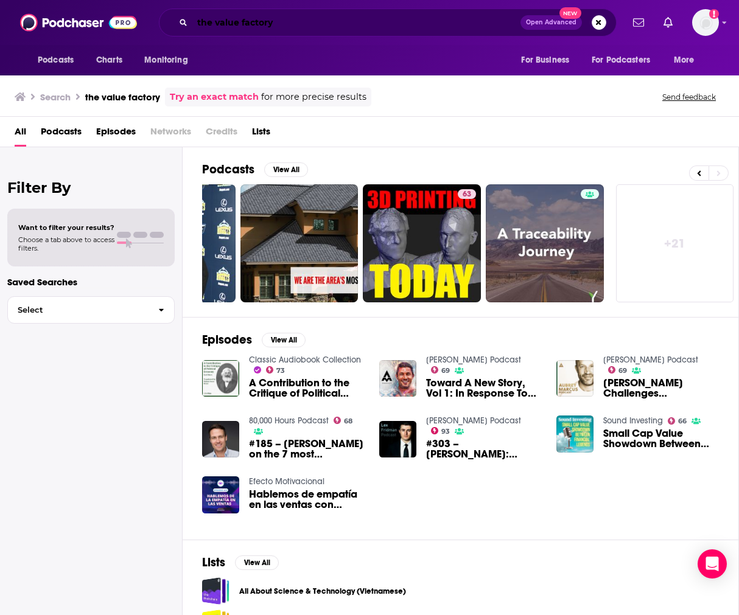
click at [287, 20] on input "the value factory" at bounding box center [356, 22] width 328 height 19
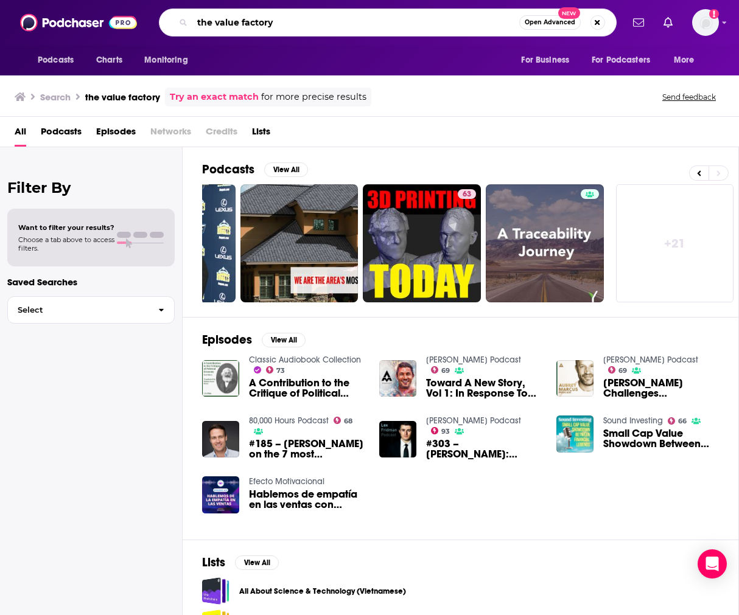
click at [287, 20] on input "the value factory" at bounding box center [355, 22] width 327 height 19
type input "all-in"
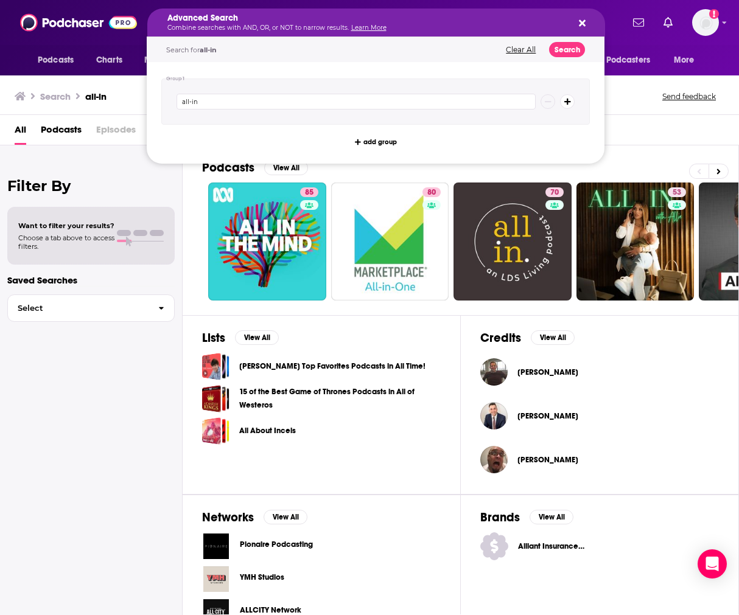
click at [575, 22] on button "Search podcasts, credits, & more..." at bounding box center [580, 23] width 10 height 10
click at [223, 100] on input "all-in" at bounding box center [355, 102] width 359 height 16
type input "all-in hosted by [PERSON_NAME]"
click at [566, 51] on button "Search" at bounding box center [567, 49] width 36 height 15
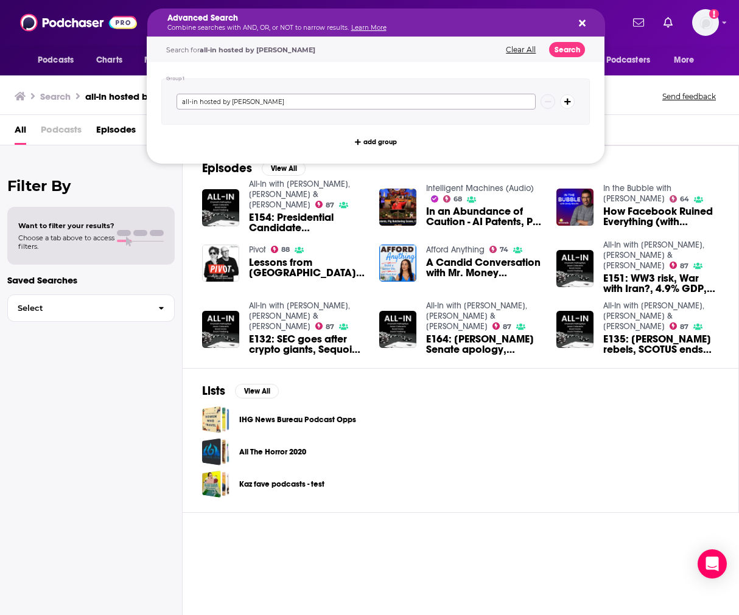
click at [443, 103] on input "all-in hosted by [PERSON_NAME]" at bounding box center [355, 102] width 359 height 16
type input "workology"
click at [560, 51] on button "Search" at bounding box center [567, 49] width 36 height 15
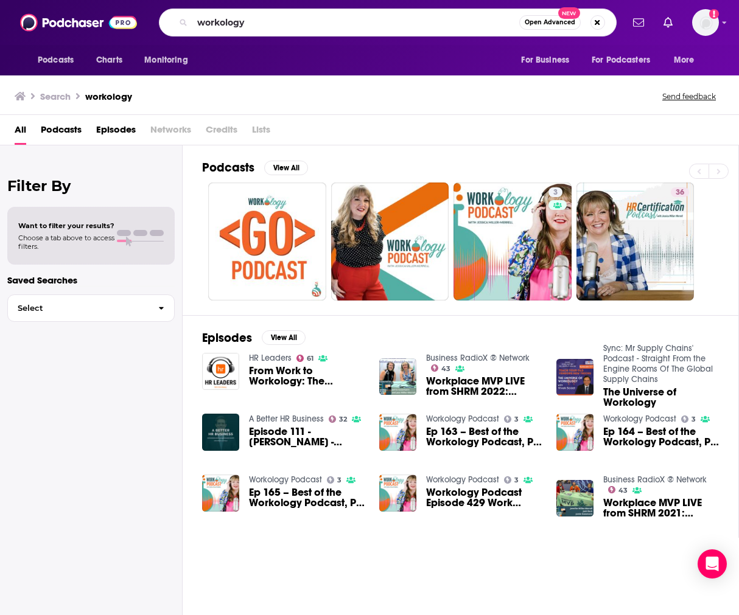
click at [286, 33] on div "workology Open Advanced New" at bounding box center [388, 23] width 458 height 28
click at [280, 30] on input "workology" at bounding box center [355, 22] width 327 height 19
drag, startPoint x: 280, startPoint y: 30, endPoint x: 271, endPoint y: 29, distance: 9.1
click at [275, 29] on input "workology" at bounding box center [355, 22] width 327 height 19
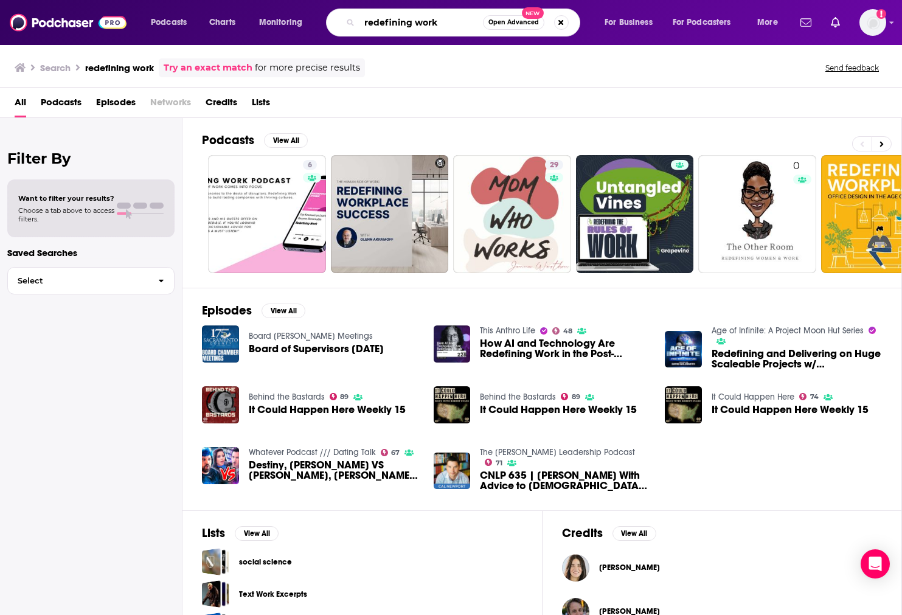
click at [416, 30] on input "redefining work" at bounding box center [422, 22] width 124 height 19
click at [417, 29] on input "redefining work" at bounding box center [422, 22] width 124 height 19
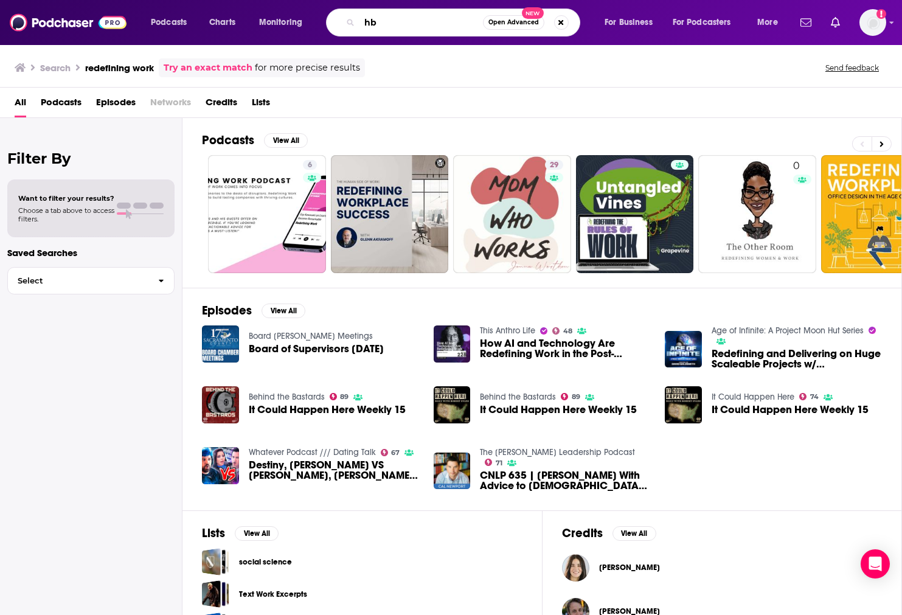
type input "h"
